Goal: Check status: Check status

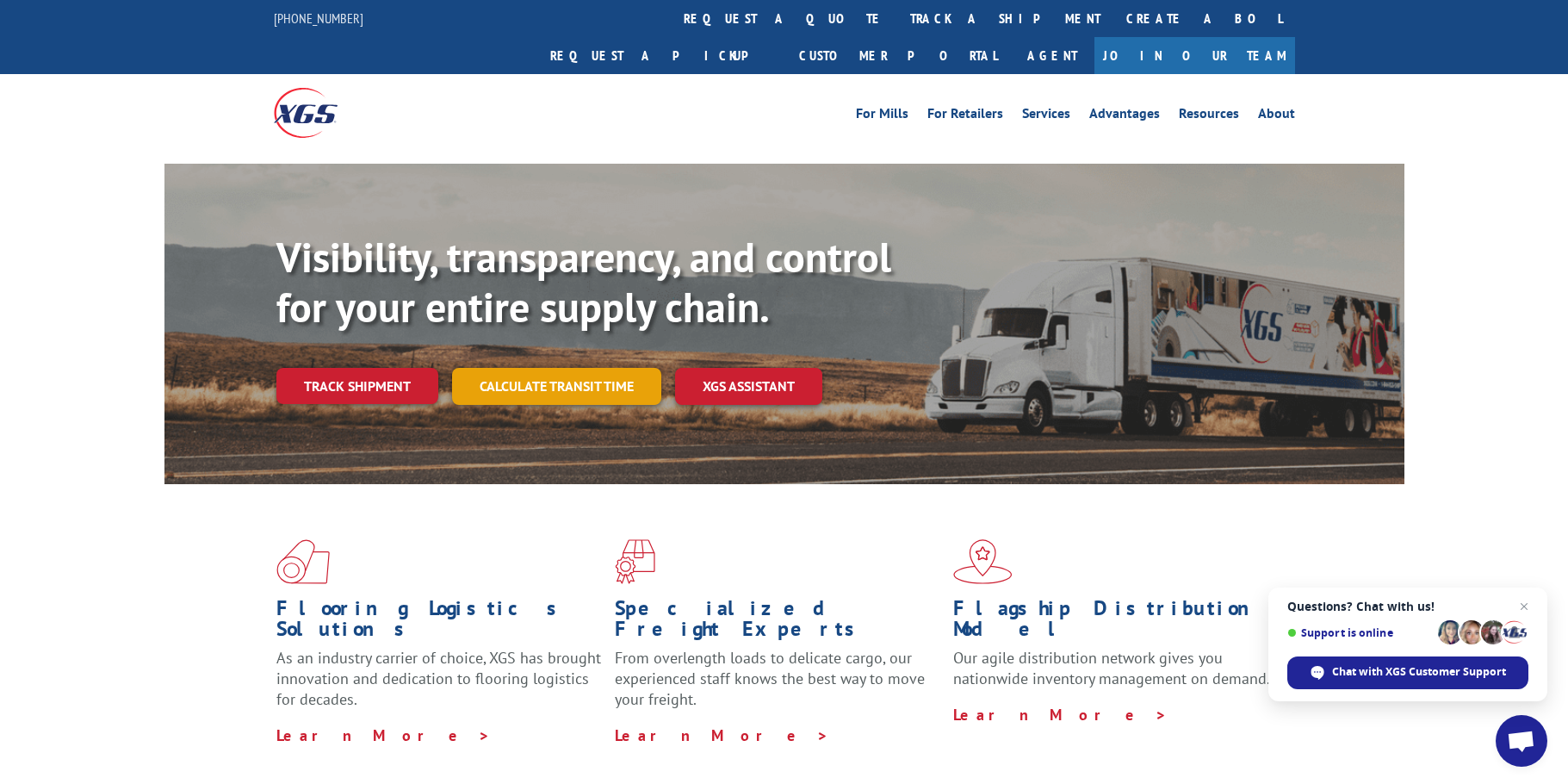
click at [497, 368] on link "Calculate transit time" at bounding box center [556, 386] width 209 height 37
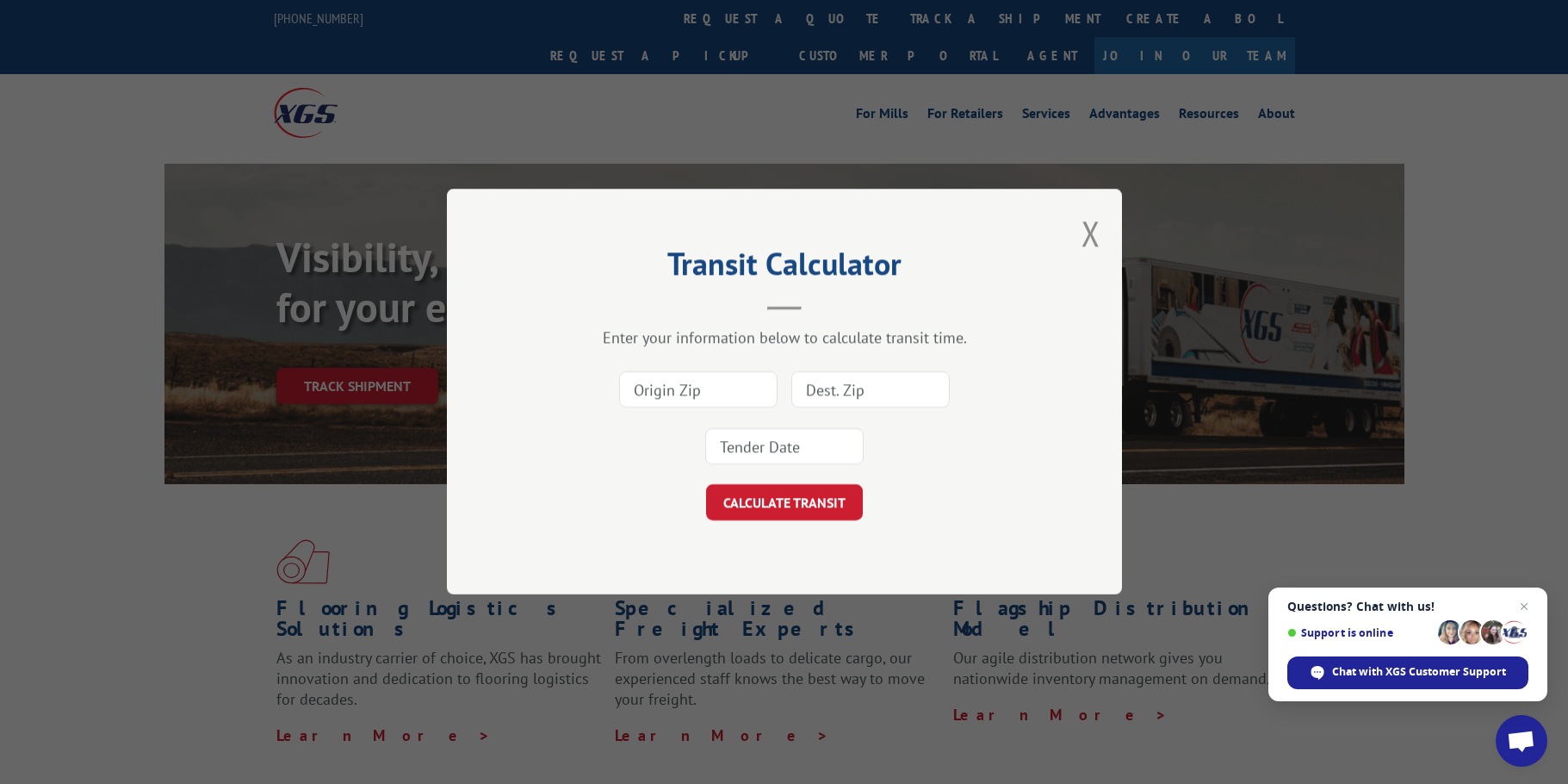
click at [1080, 244] on div "Transit Calculator Enter your information below to calculate transit time. CALC…" at bounding box center [784, 391] width 675 height 405
click at [1102, 240] on div "Transit Calculator Enter your information below to calculate transit time. CALC…" at bounding box center [784, 391] width 675 height 405
click at [1094, 235] on button "Close modal" at bounding box center [1091, 232] width 19 height 45
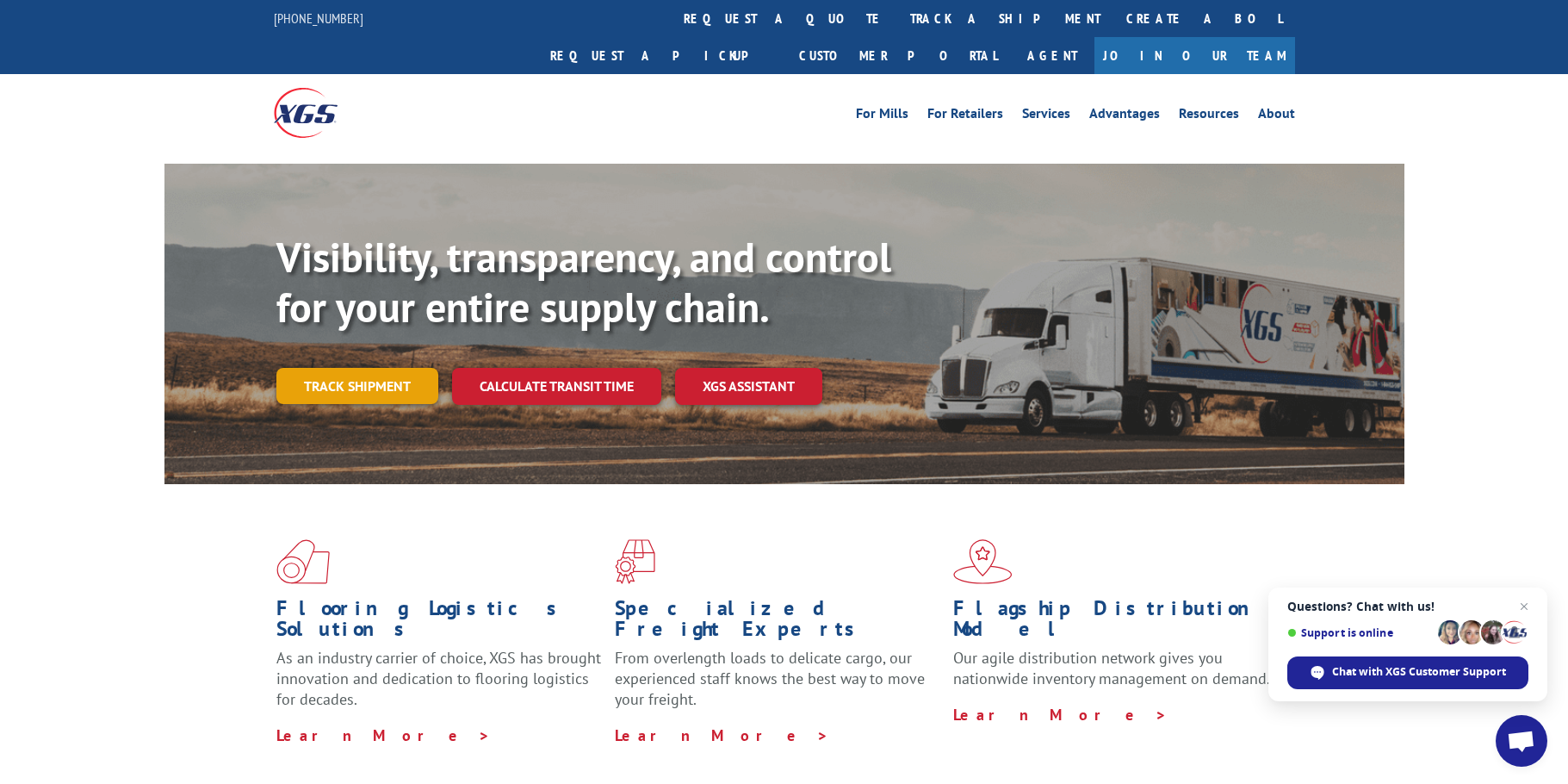
click at [435, 368] on link "Track shipment" at bounding box center [357, 386] width 162 height 37
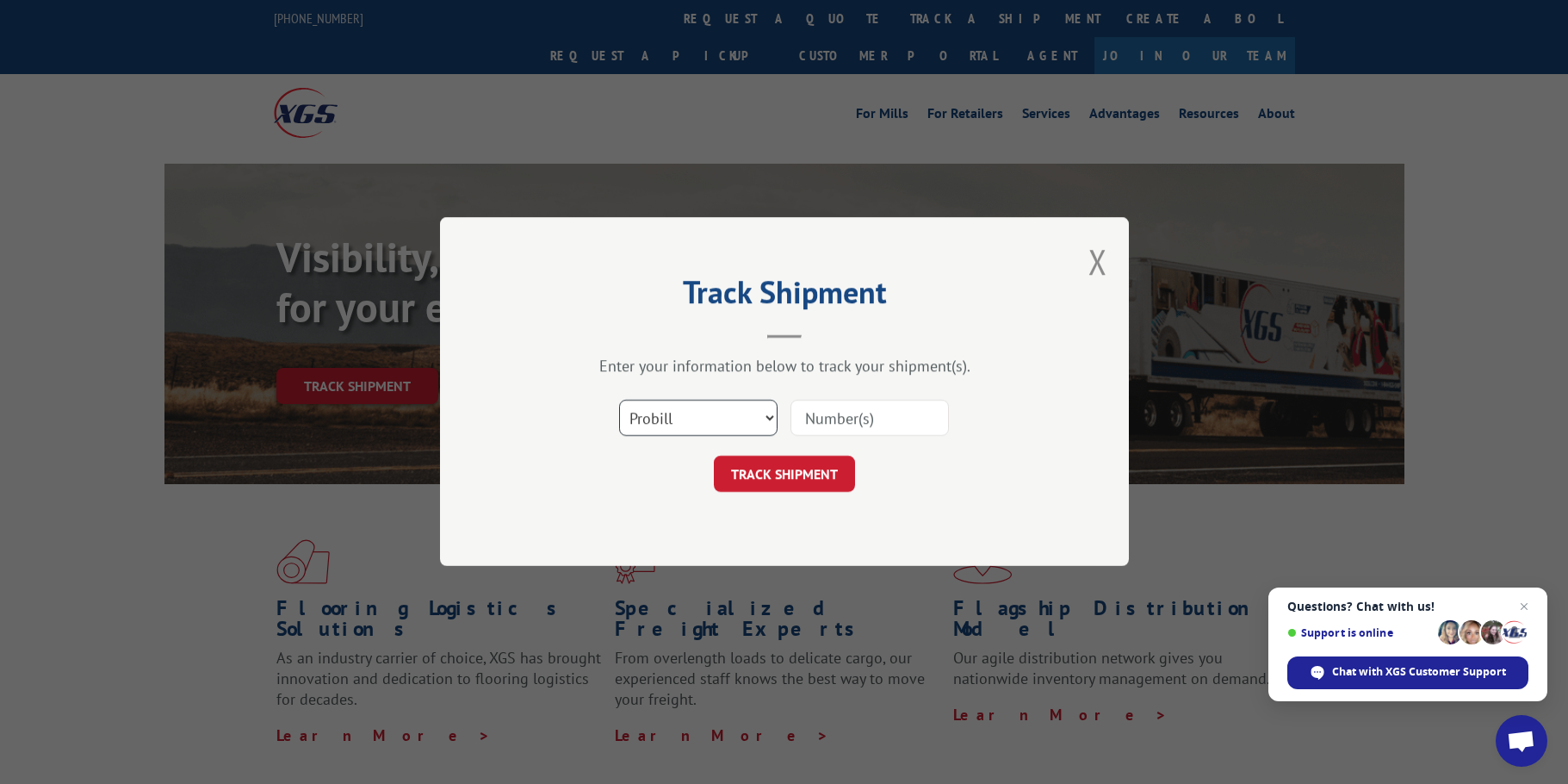
click at [732, 415] on select "Select category... Probill BOL PO" at bounding box center [698, 419] width 159 height 37
select select "bol"
click at [619, 401] on select "Select category... Probill BOL PO" at bounding box center [698, 419] width 159 height 37
click at [860, 419] on input at bounding box center [870, 419] width 159 height 37
paste input "2412439"
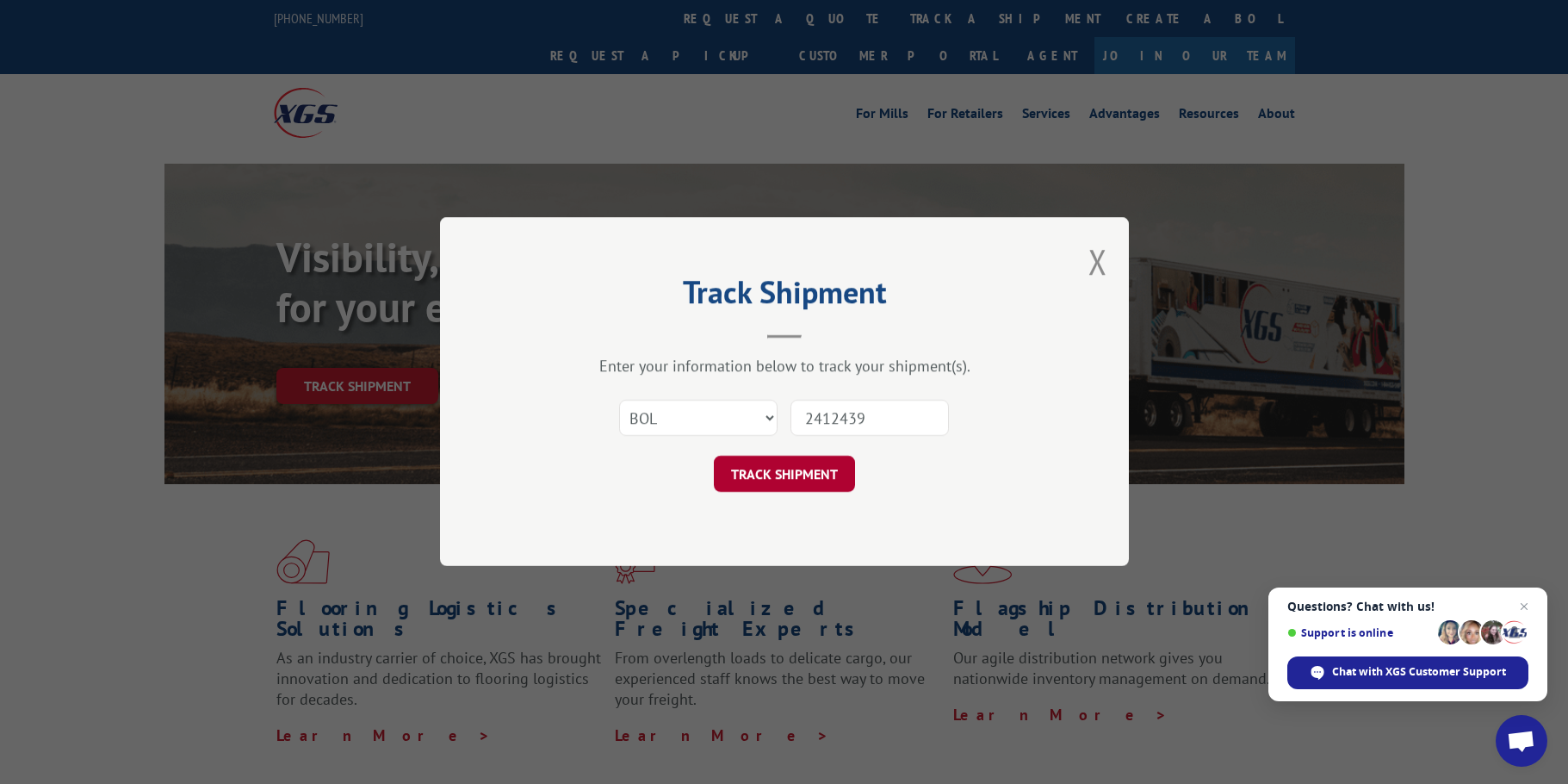
type input "2412439"
click at [795, 469] on button "TRACK SHIPMENT" at bounding box center [784, 475] width 142 height 37
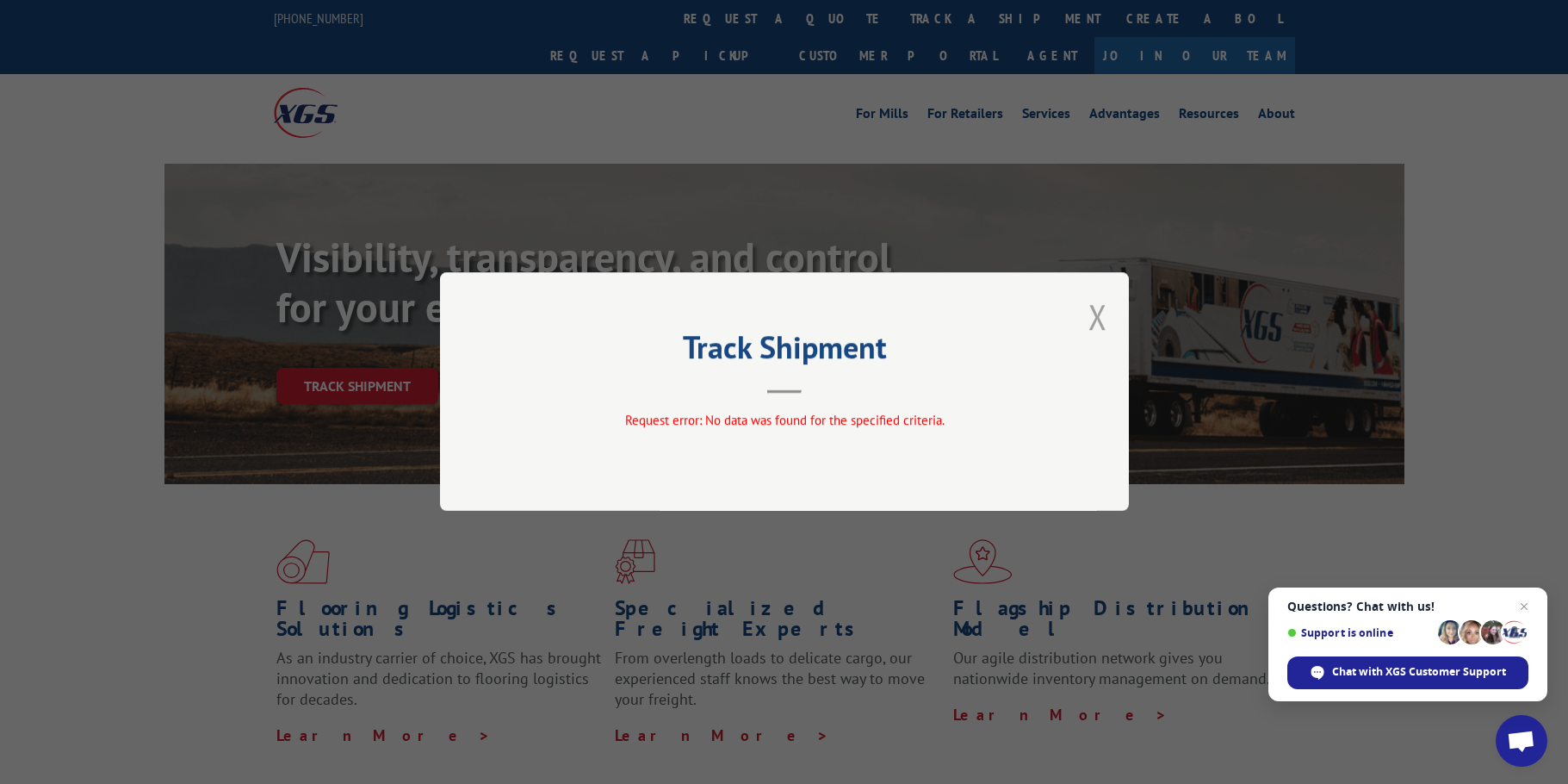
click at [1098, 319] on button "Close modal" at bounding box center [1098, 316] width 19 height 45
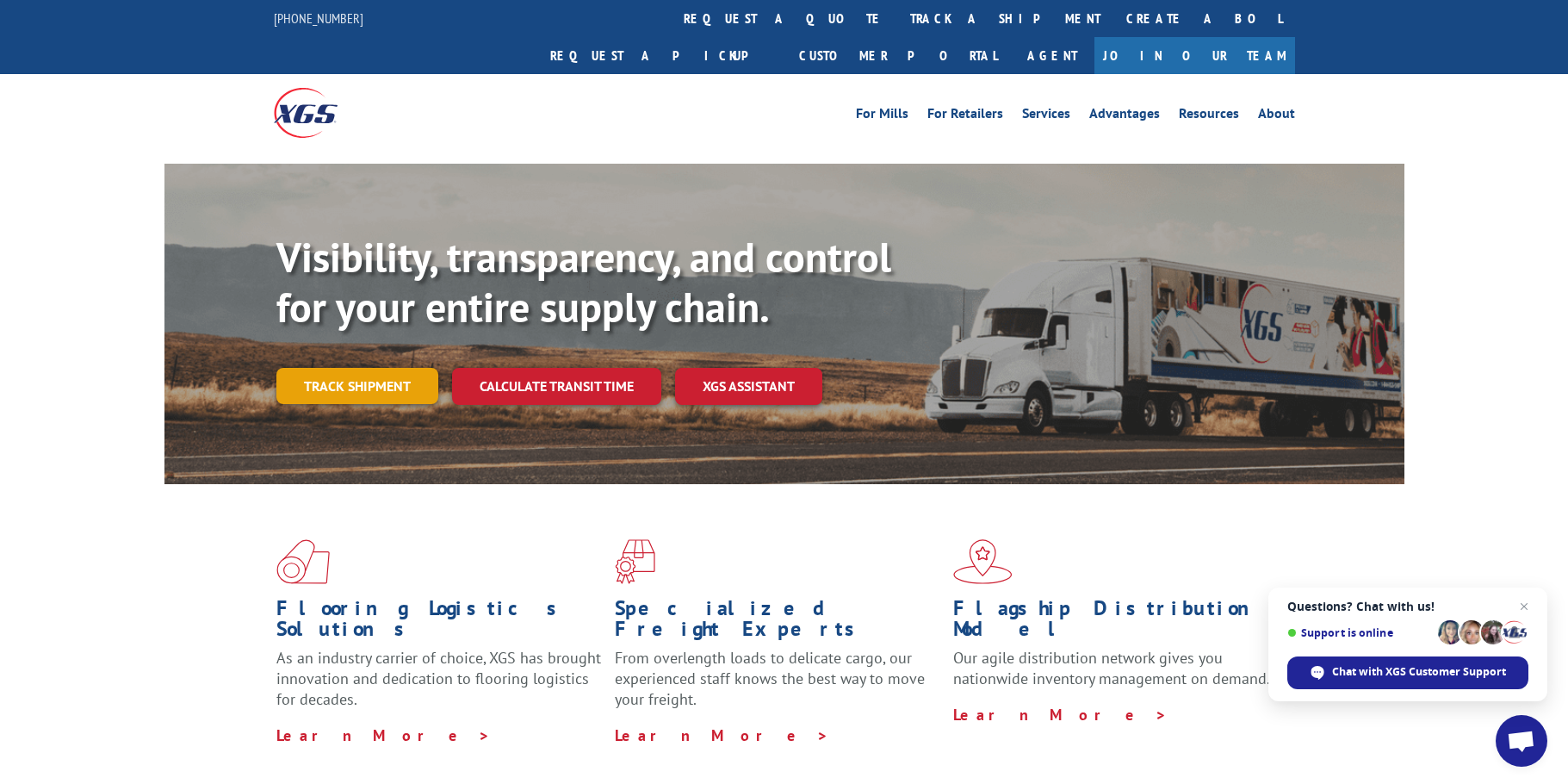
click at [338, 368] on link "Track shipment" at bounding box center [357, 386] width 162 height 37
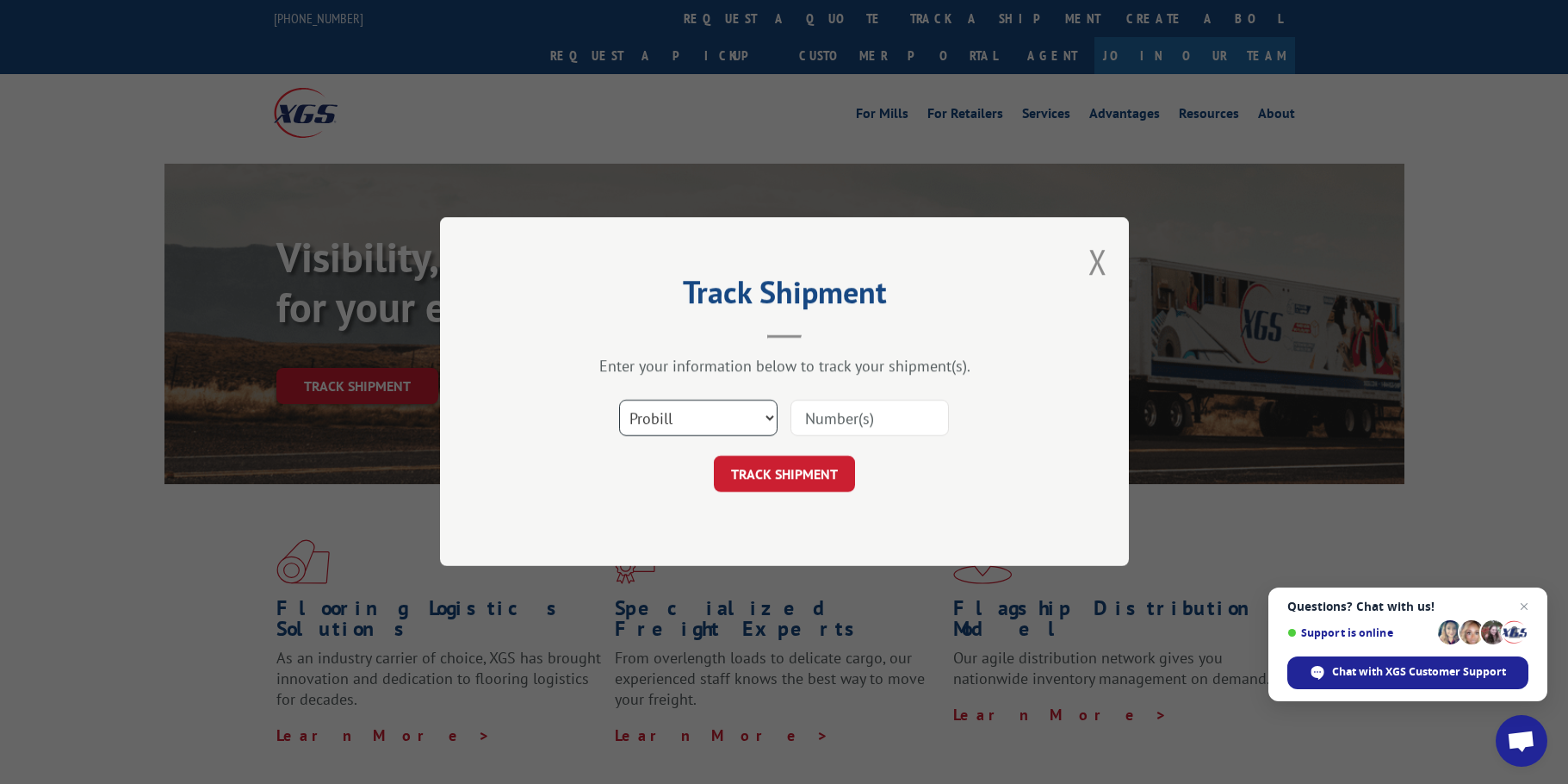
click at [683, 421] on select "Select category... Probill BOL PO" at bounding box center [698, 419] width 159 height 37
select select "po"
click at [619, 401] on select "Select category... Probill BOL PO" at bounding box center [698, 419] width 159 height 37
click at [826, 420] on input at bounding box center [870, 419] width 159 height 37
paste input "2412439"
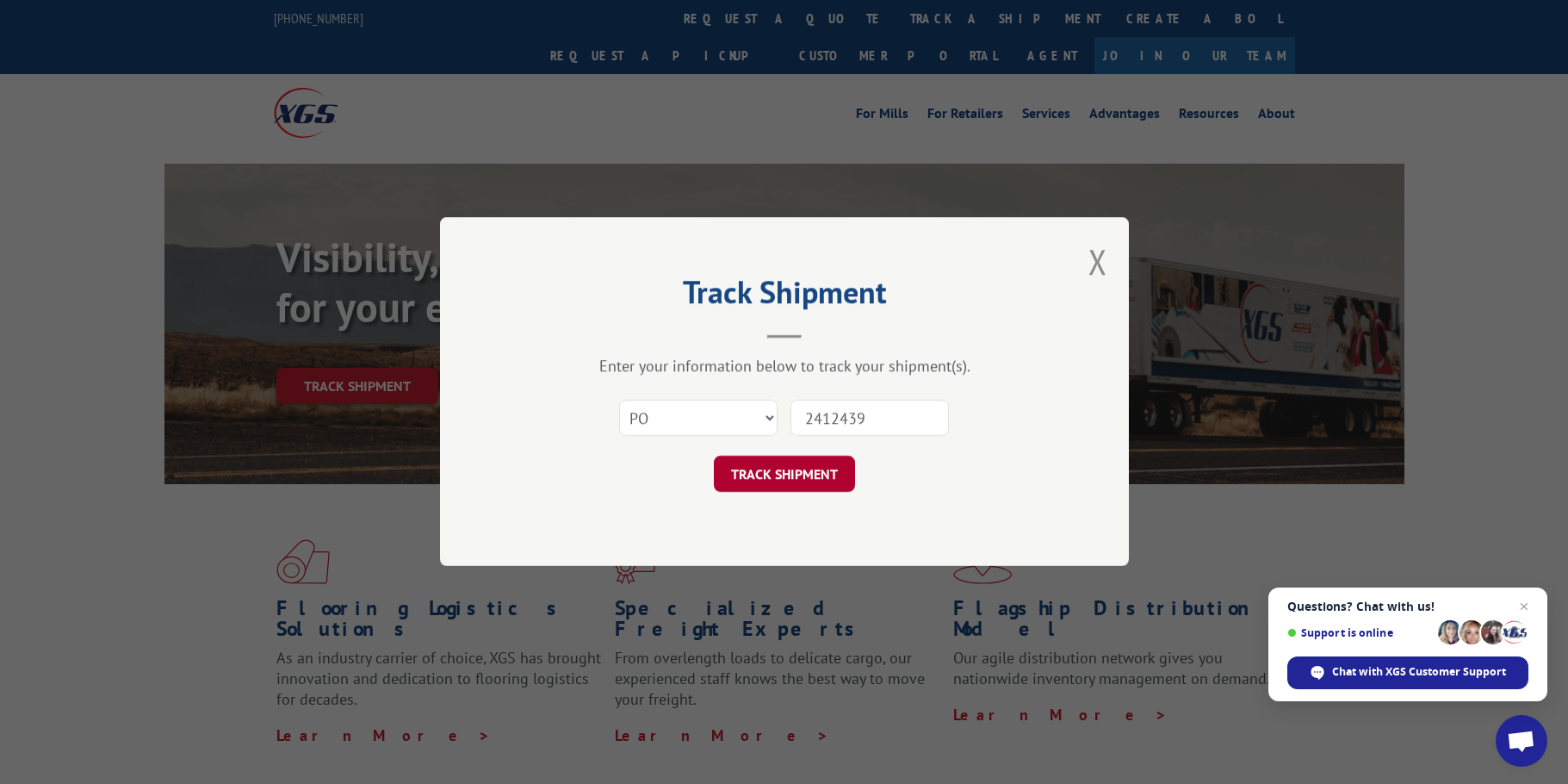
type input "2412439"
click at [818, 482] on button "TRACK SHIPMENT" at bounding box center [784, 475] width 142 height 37
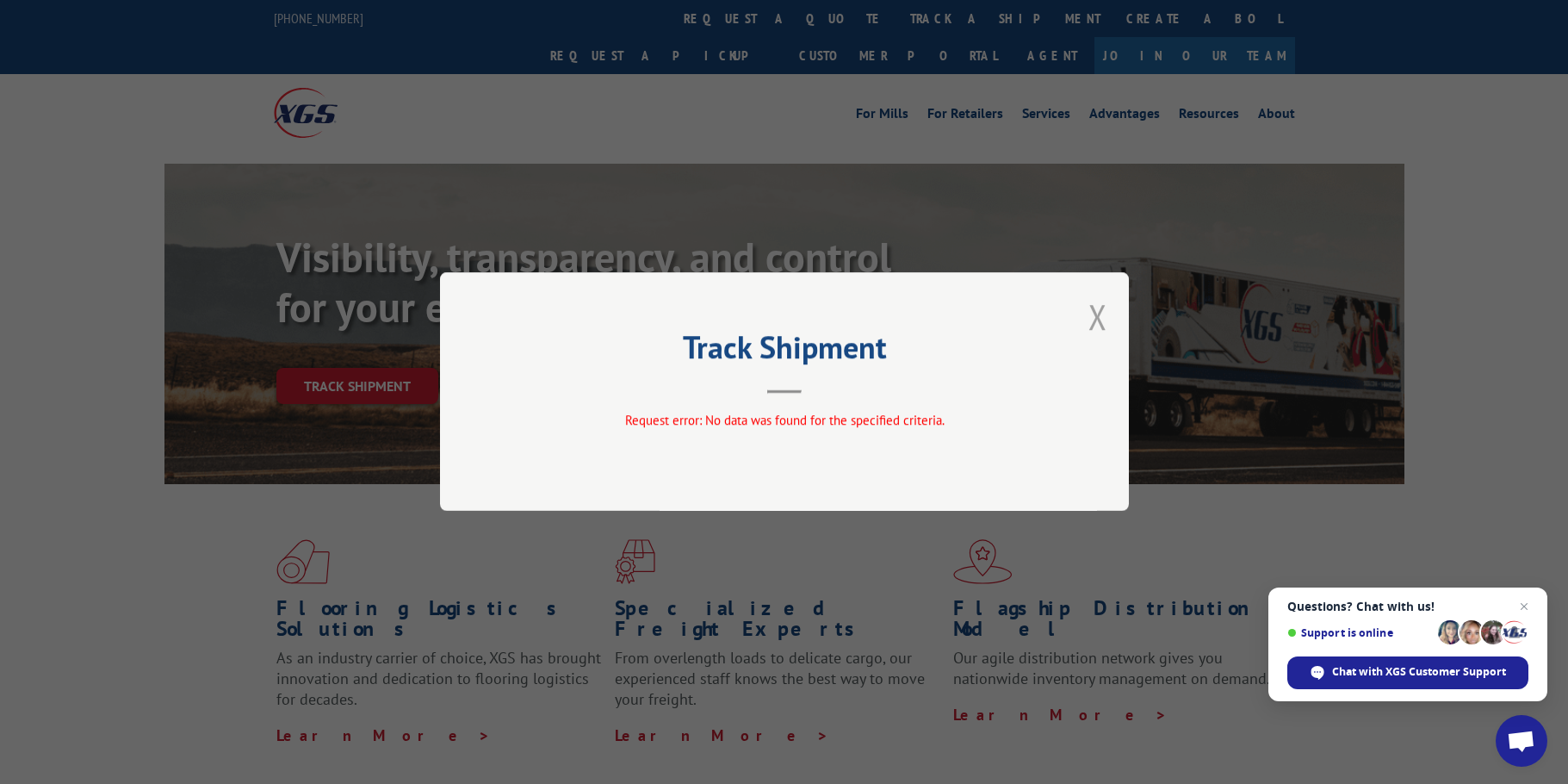
click at [1097, 319] on button "Close modal" at bounding box center [1098, 316] width 19 height 45
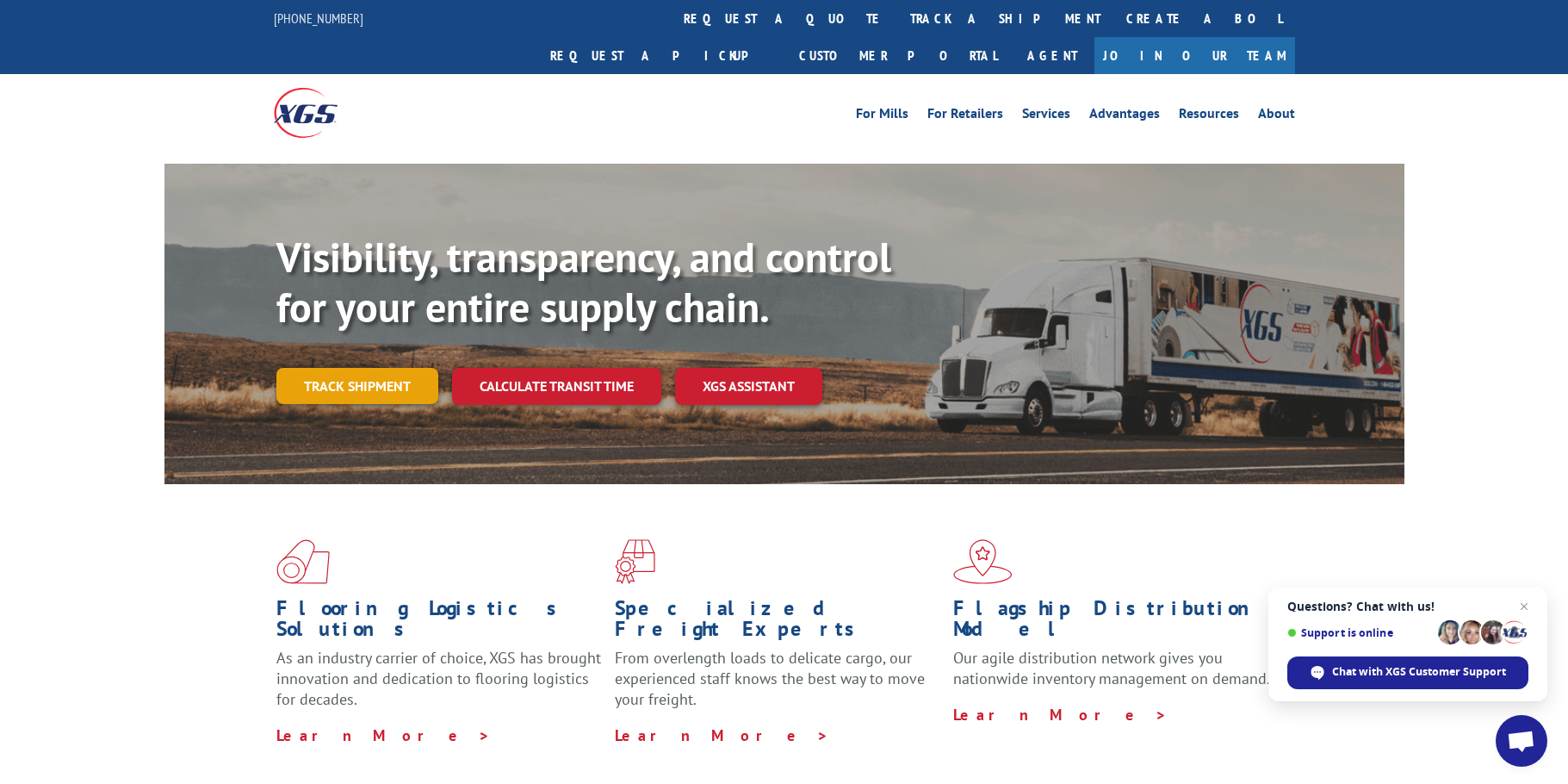
click at [319, 368] on link "Track shipment" at bounding box center [357, 386] width 162 height 37
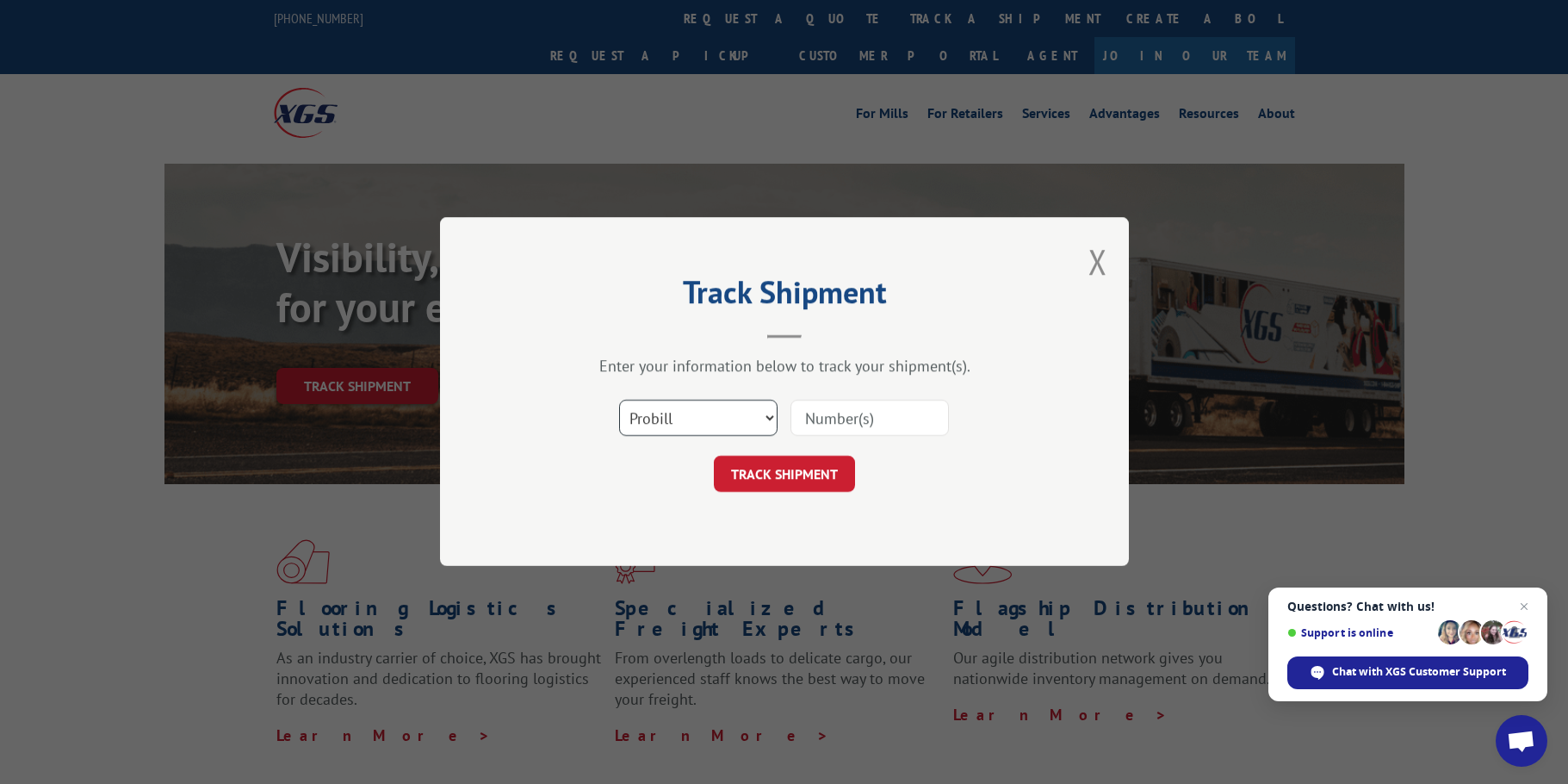
click at [747, 428] on select "Select category... Probill BOL PO" at bounding box center [698, 419] width 159 height 37
click at [619, 401] on select "Select category... Probill BOL PO" at bounding box center [698, 419] width 159 height 37
click at [841, 416] on input at bounding box center [870, 419] width 159 height 37
paste input "2412439"
type input "2412439"
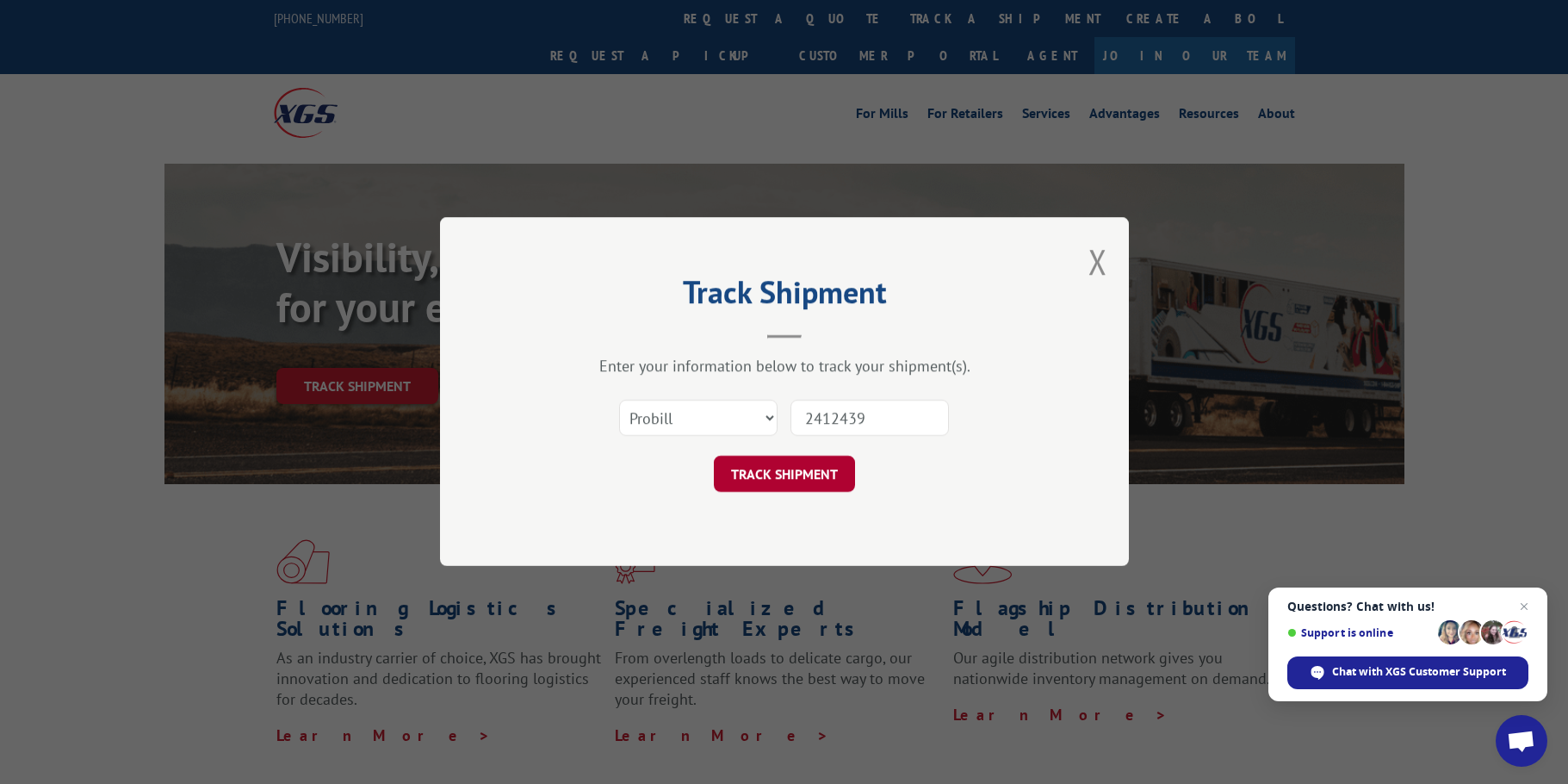
click at [777, 480] on button "TRACK SHIPMENT" at bounding box center [784, 475] width 142 height 37
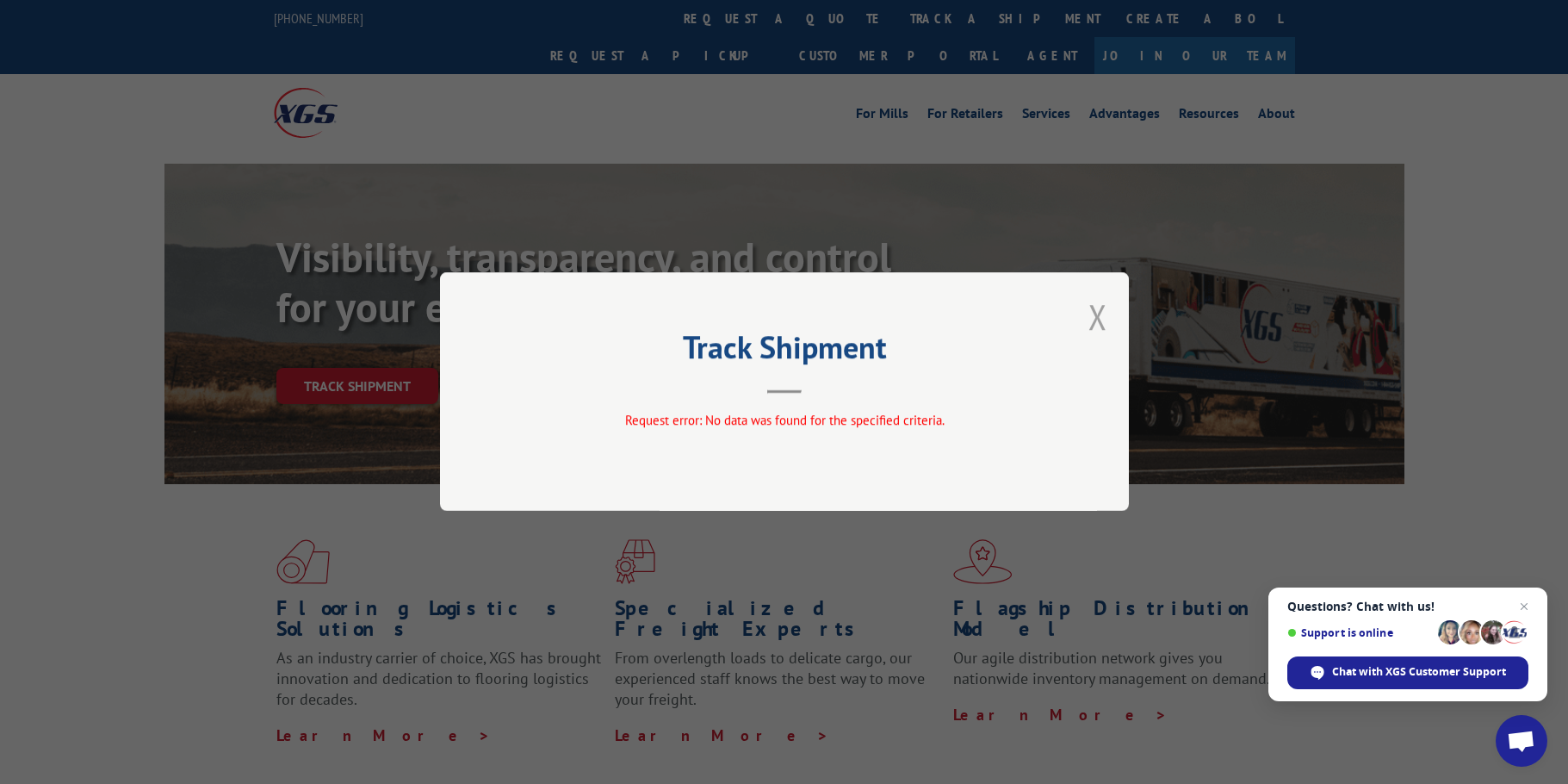
click at [1094, 327] on button "Close modal" at bounding box center [1098, 316] width 19 height 45
